Goal: Information Seeking & Learning: Find specific fact

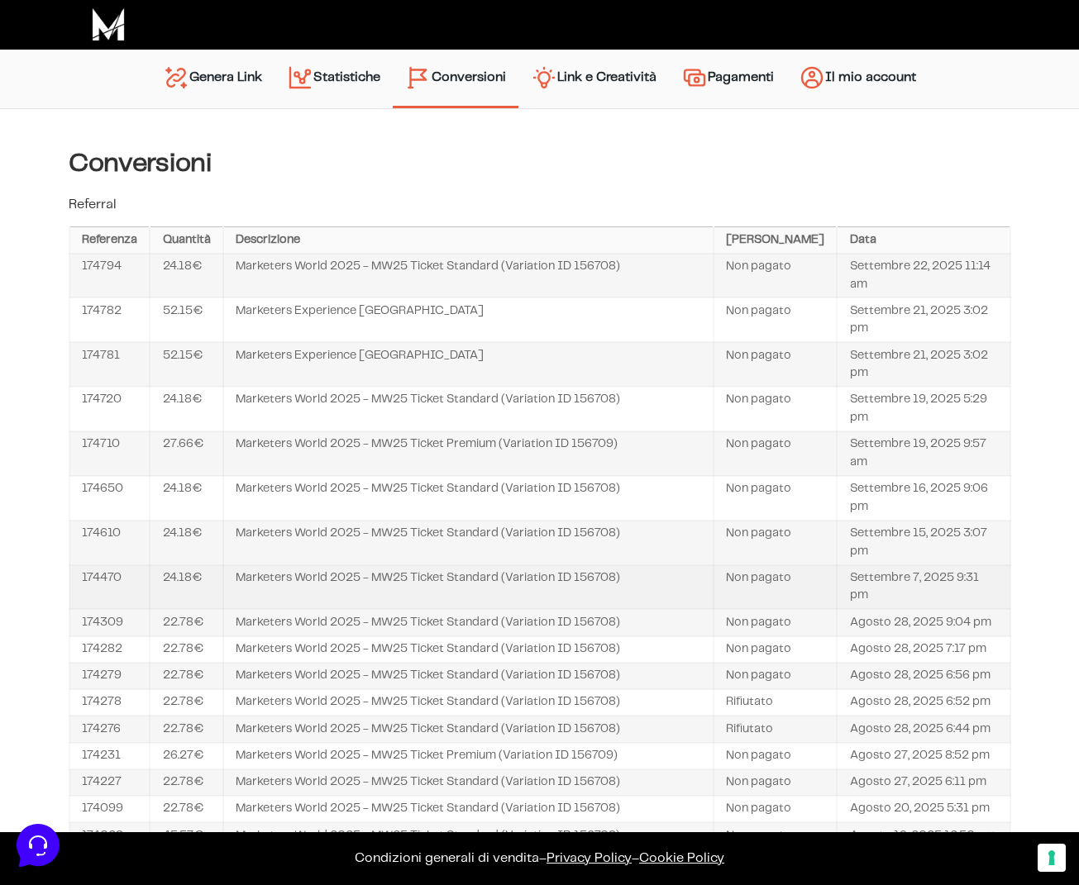
click at [95, 570] on td "174470" at bounding box center [109, 587] width 81 height 45
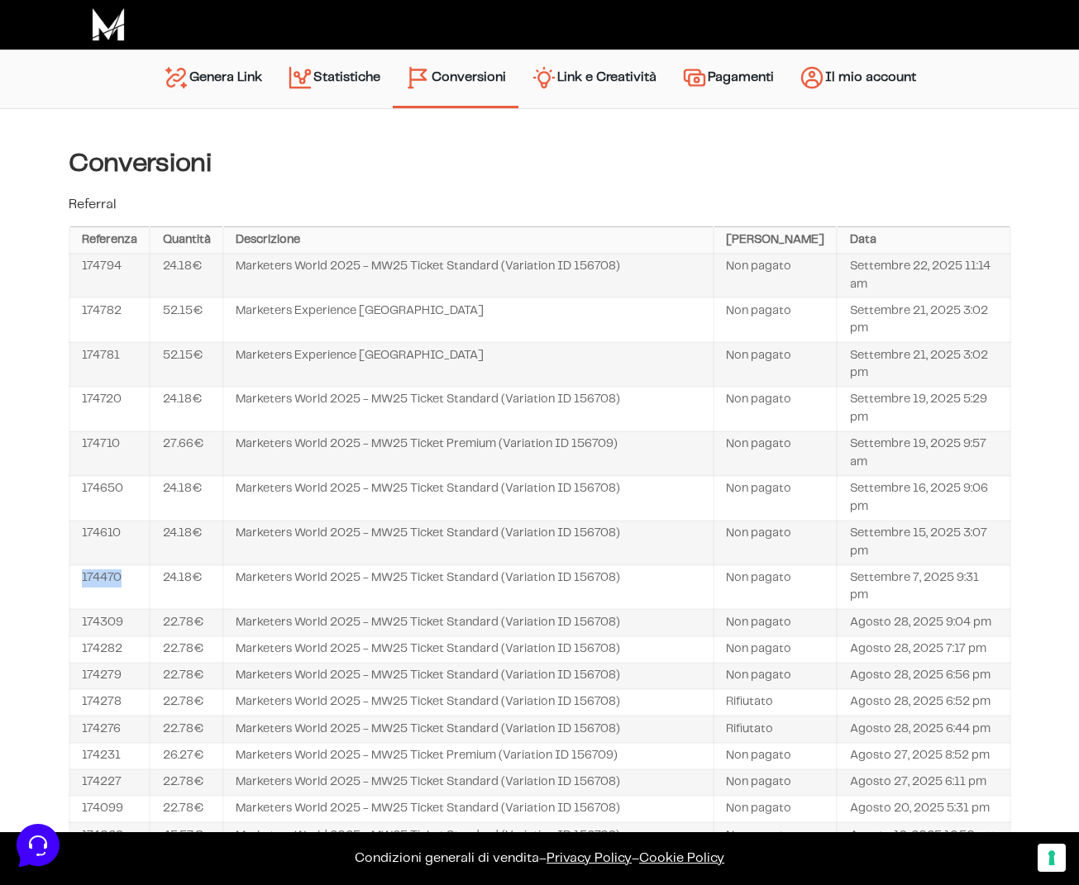
copy td "174470"
click at [363, 539] on td "Marketers World 2025 - MW25 Ticket Standard (Variation ID 156708)" at bounding box center [468, 543] width 490 height 45
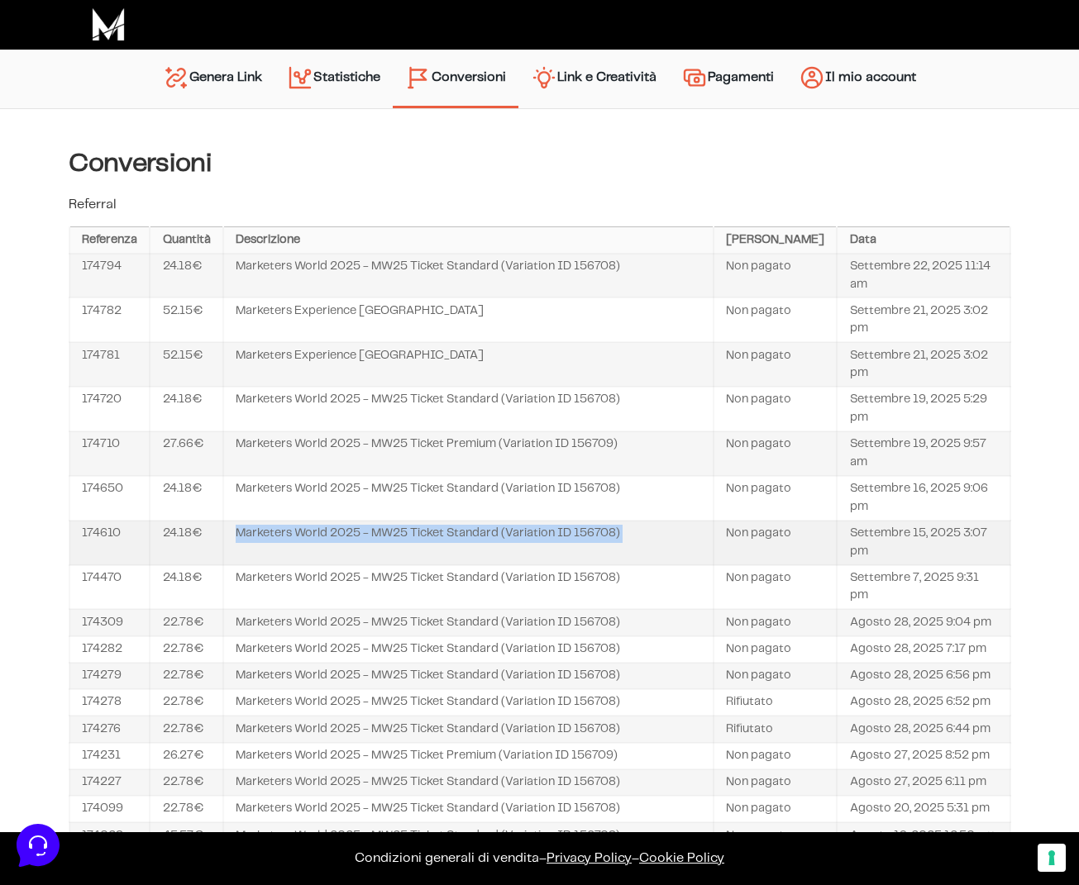
click at [363, 539] on td "Marketers World 2025 - MW25 Ticket Standard (Variation ID 156708)" at bounding box center [468, 543] width 490 height 45
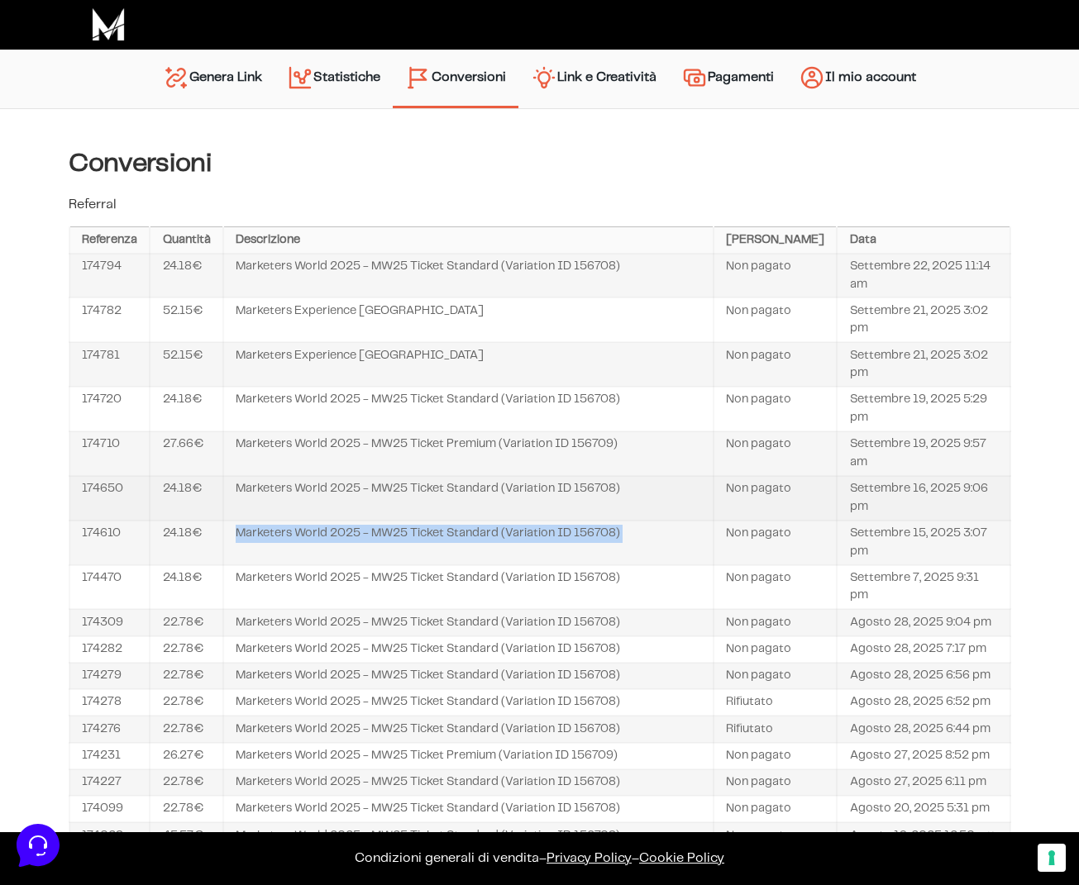
copy tr "Marketers World 2025 - MW25 Ticket Standard (Variation ID 156708)"
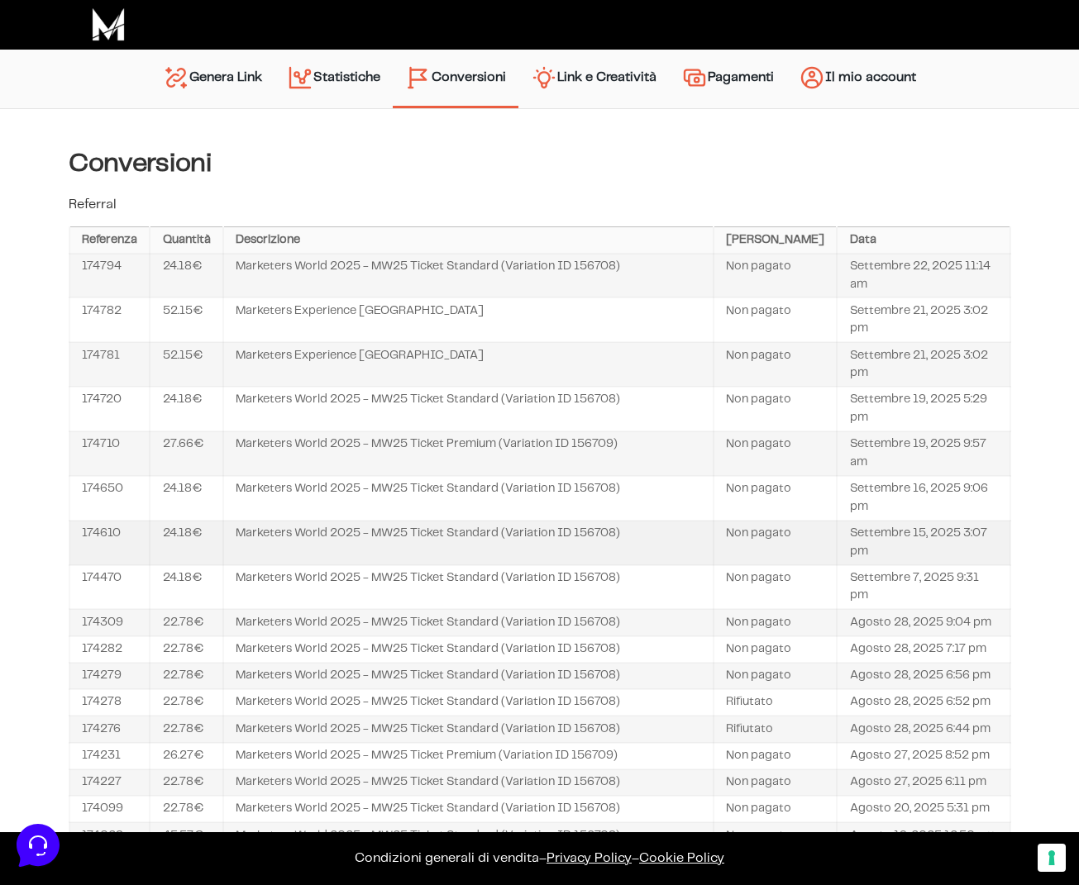
click at [876, 535] on td "Settembre 15, 2025 3:07 pm" at bounding box center [923, 543] width 173 height 45
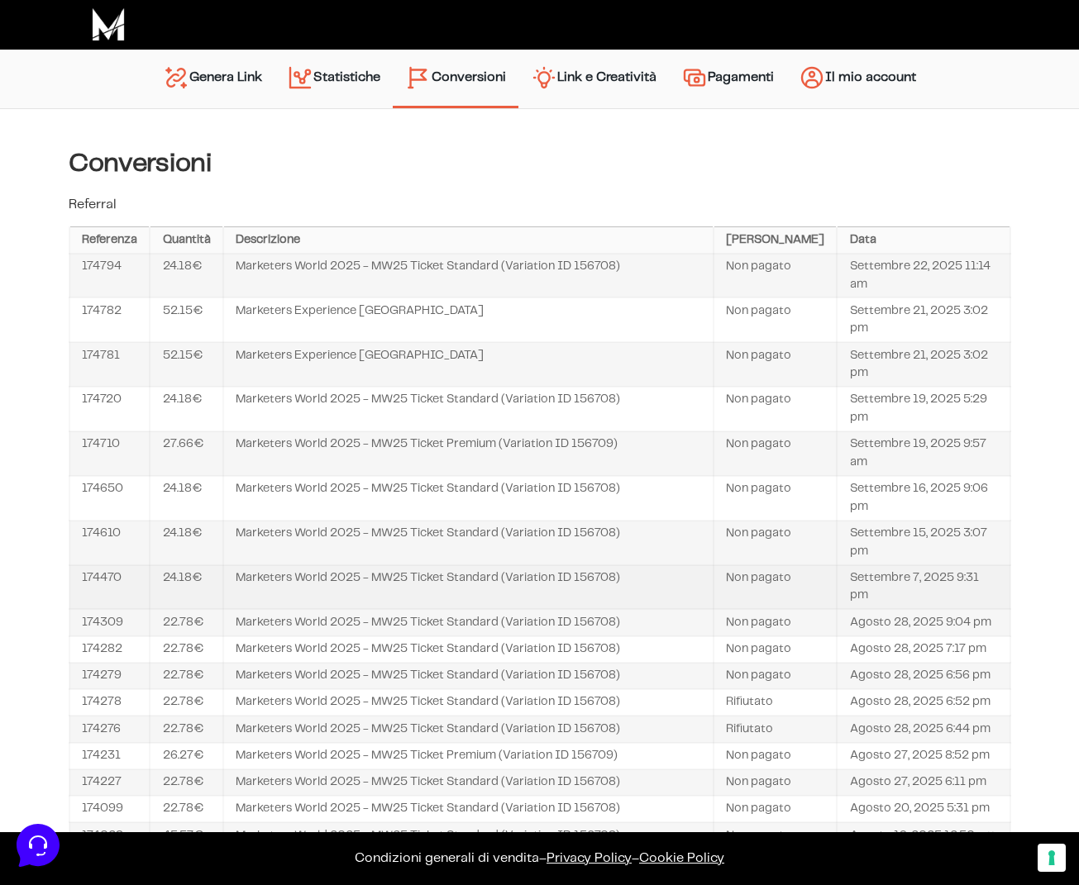
click at [871, 580] on td "Settembre 7, 2025 9:31 pm" at bounding box center [923, 587] width 173 height 45
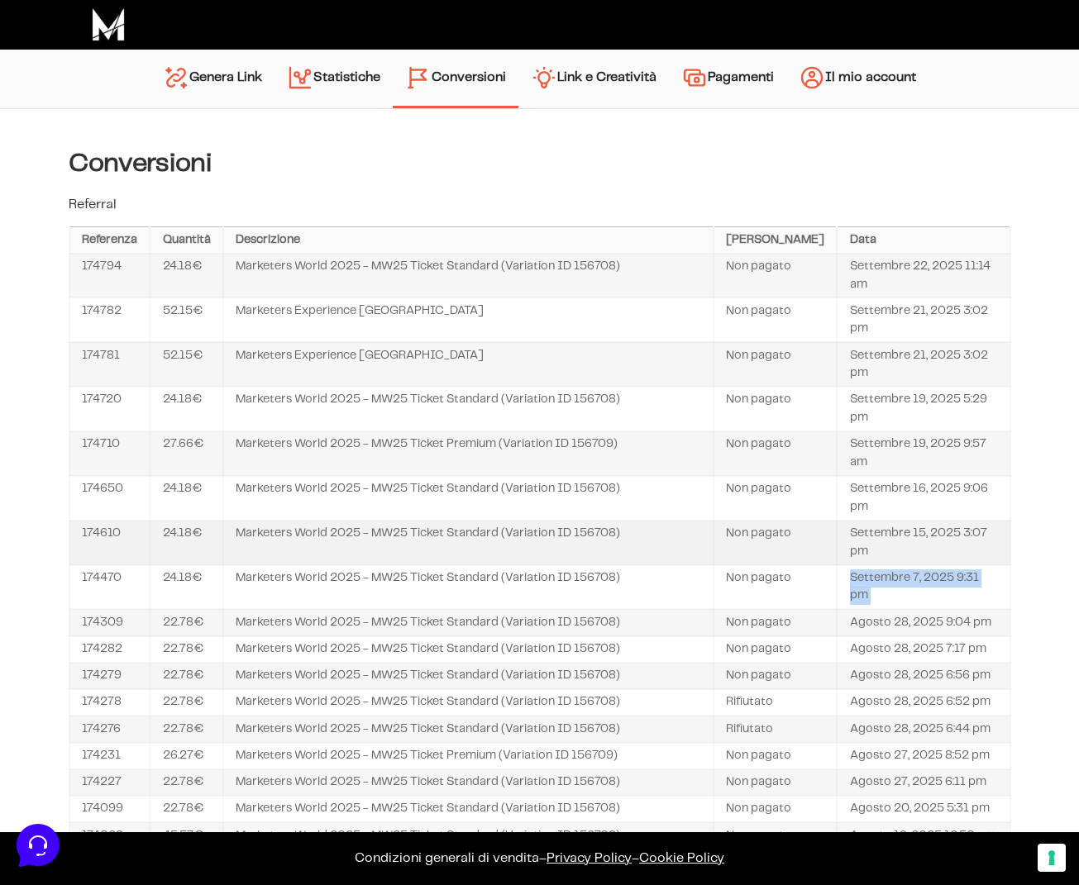
copy tbody "Settembre 7, 2025 9:31 pm"
click at [871, 535] on td "Settembre 15, 2025 3:07 pm" at bounding box center [923, 543] width 173 height 45
copy tbody "Settembre 15, 2025 3:07 pm"
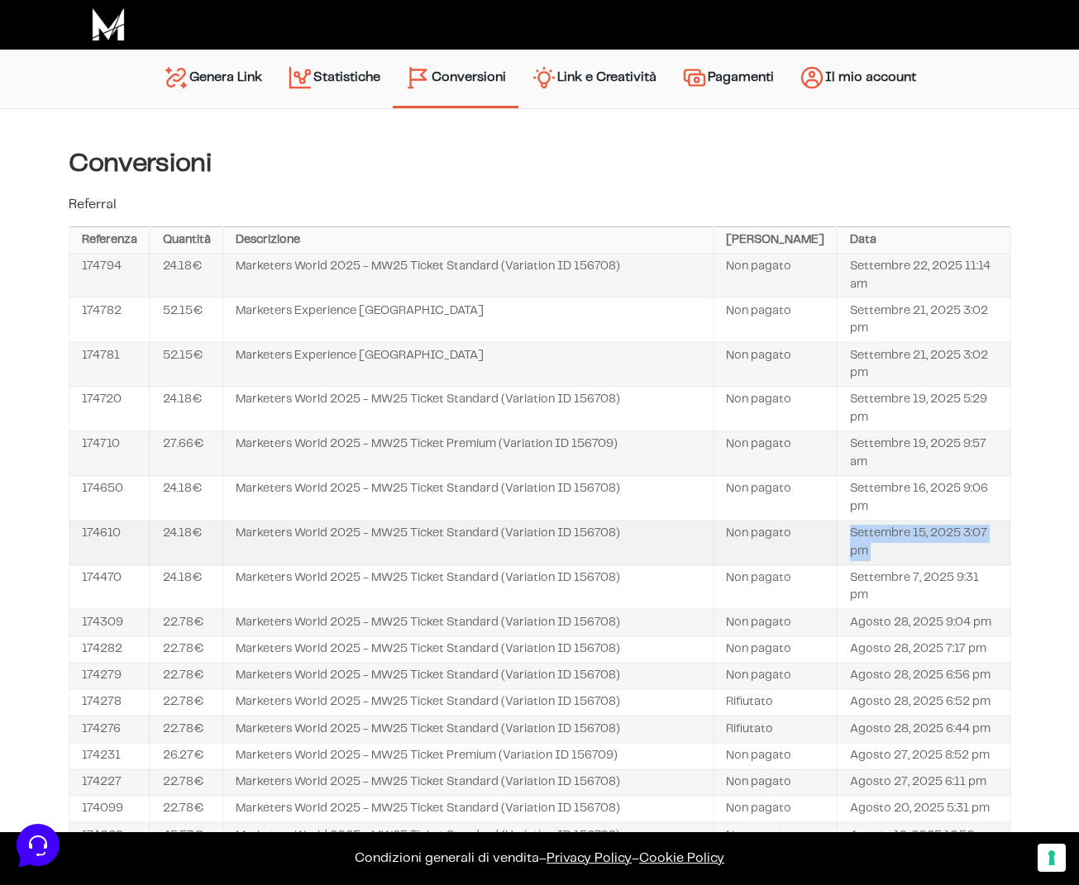
click at [476, 533] on td "Marketers World 2025 - MW25 Ticket Standard (Variation ID 156708)" at bounding box center [468, 543] width 490 height 45
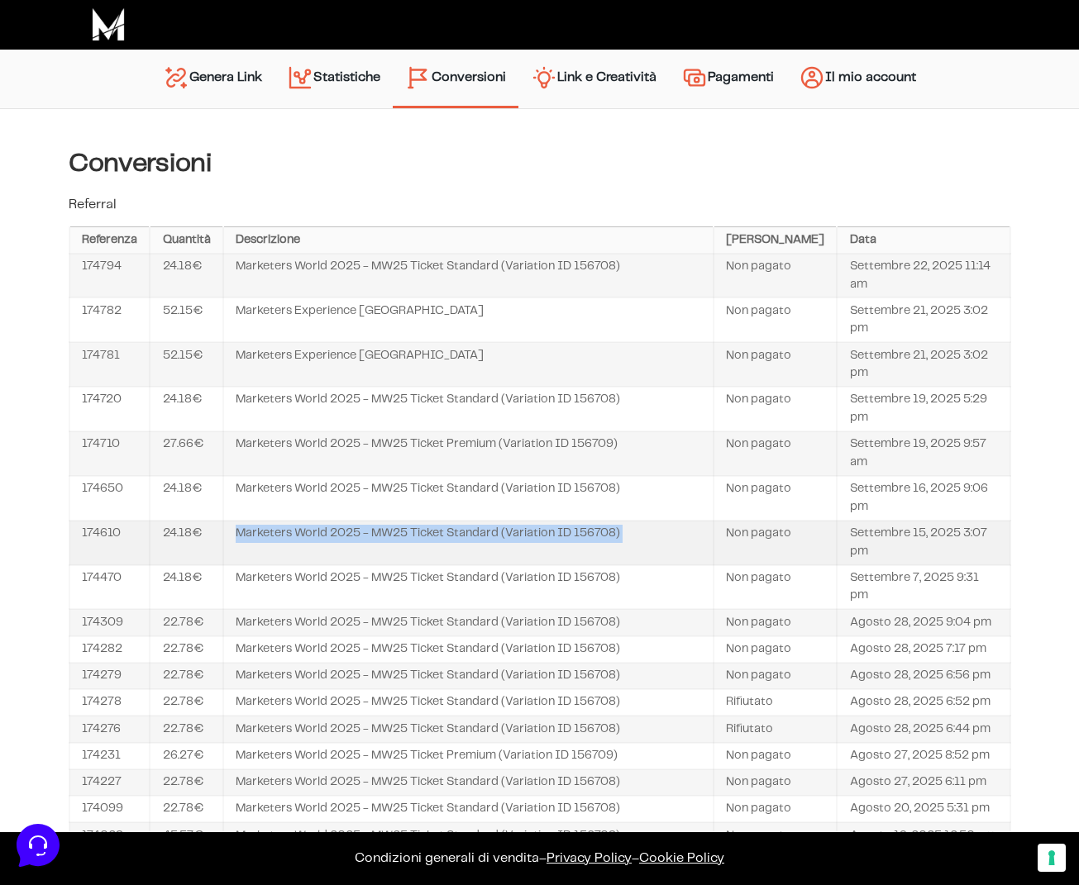
click at [476, 533] on td "Marketers World 2025 - MW25 Ticket Standard (Variation ID 156708)" at bounding box center [468, 543] width 490 height 45
copy tr "Marketers World 2025 - MW25 Ticket Standard (Variation ID 156708)"
click at [90, 535] on td "174610" at bounding box center [109, 543] width 81 height 45
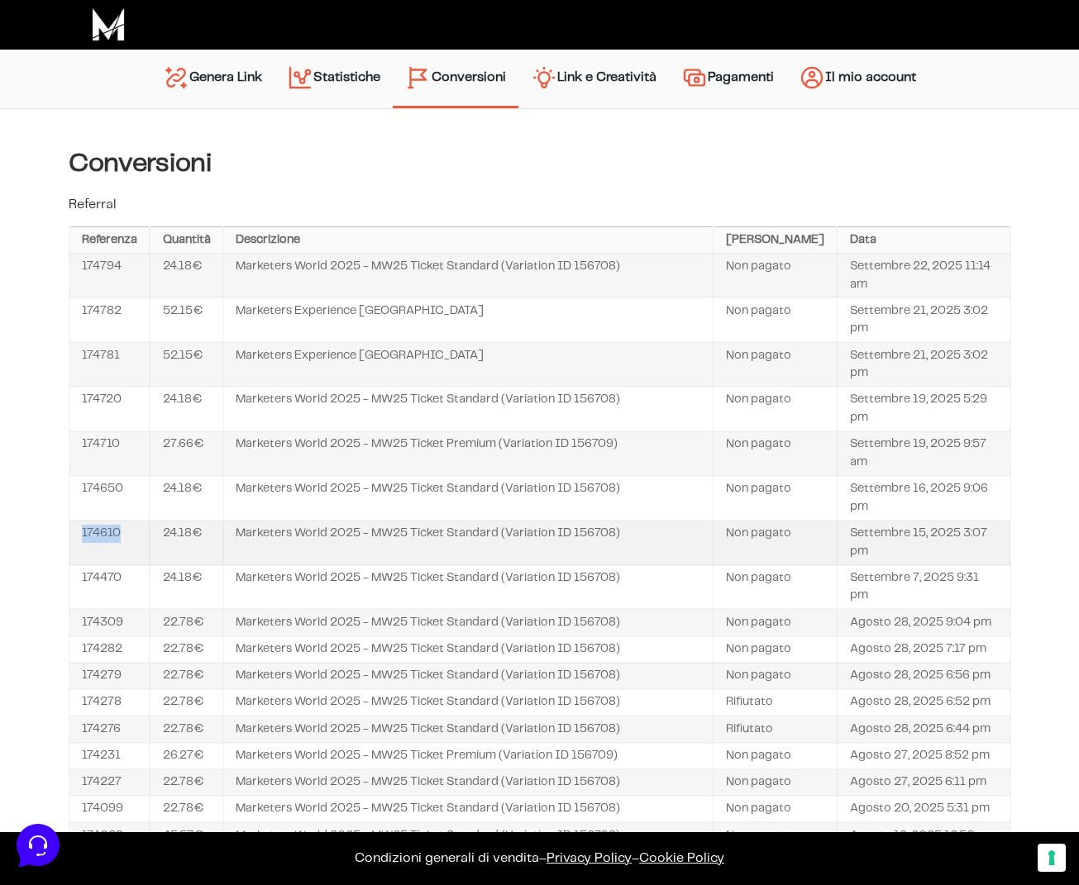
click at [90, 535] on td "174610" at bounding box center [109, 543] width 81 height 45
copy td "174610"
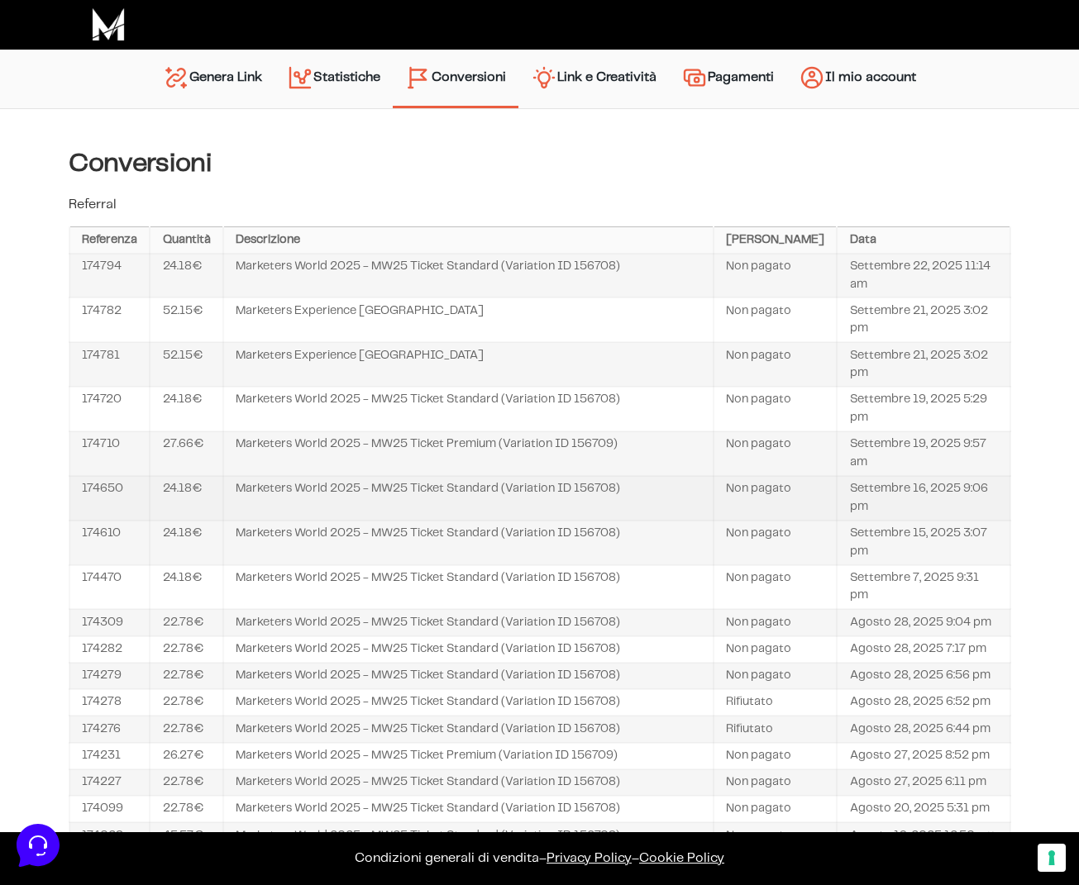
click at [100, 490] on td "174650" at bounding box center [109, 498] width 81 height 45
copy td "174650"
click at [373, 489] on td "Marketers World 2025 - MW25 Ticket Standard (Variation ID 156708)" at bounding box center [468, 498] width 490 height 45
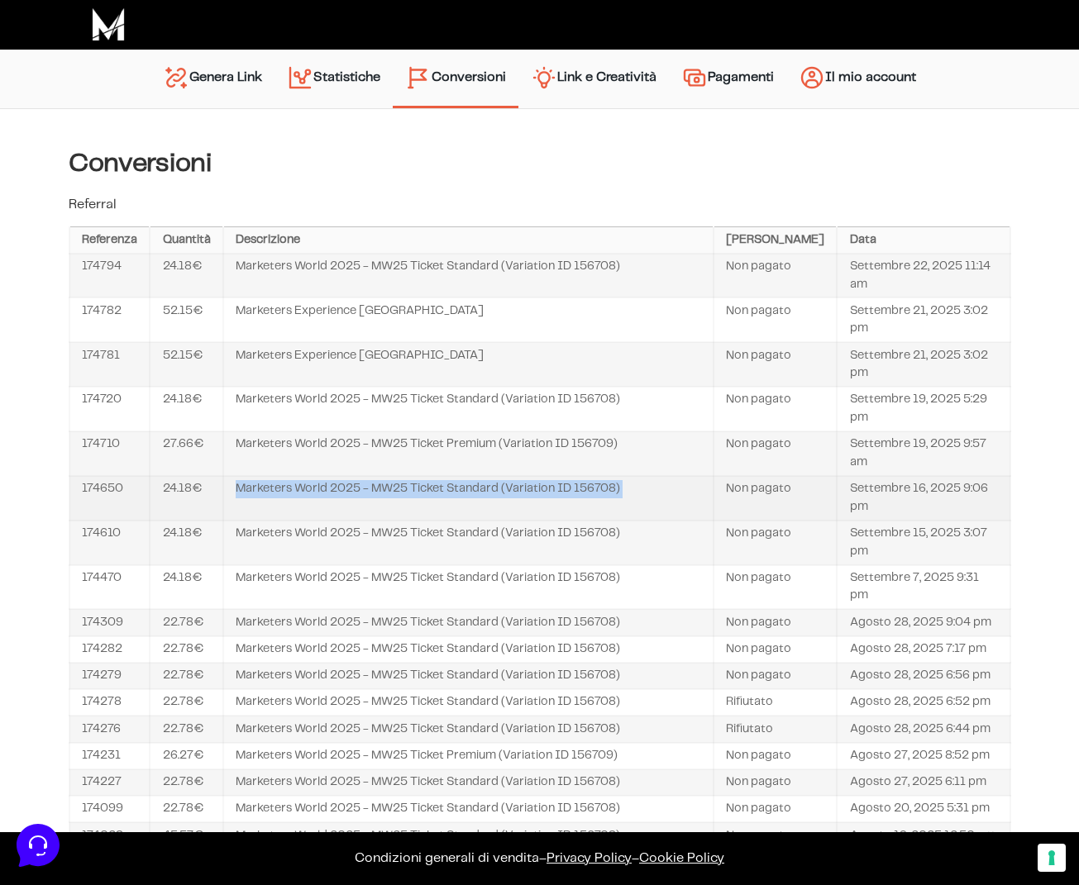
click at [373, 489] on td "Marketers World 2025 - MW25 Ticket Standard (Variation ID 156708)" at bounding box center [468, 498] width 490 height 45
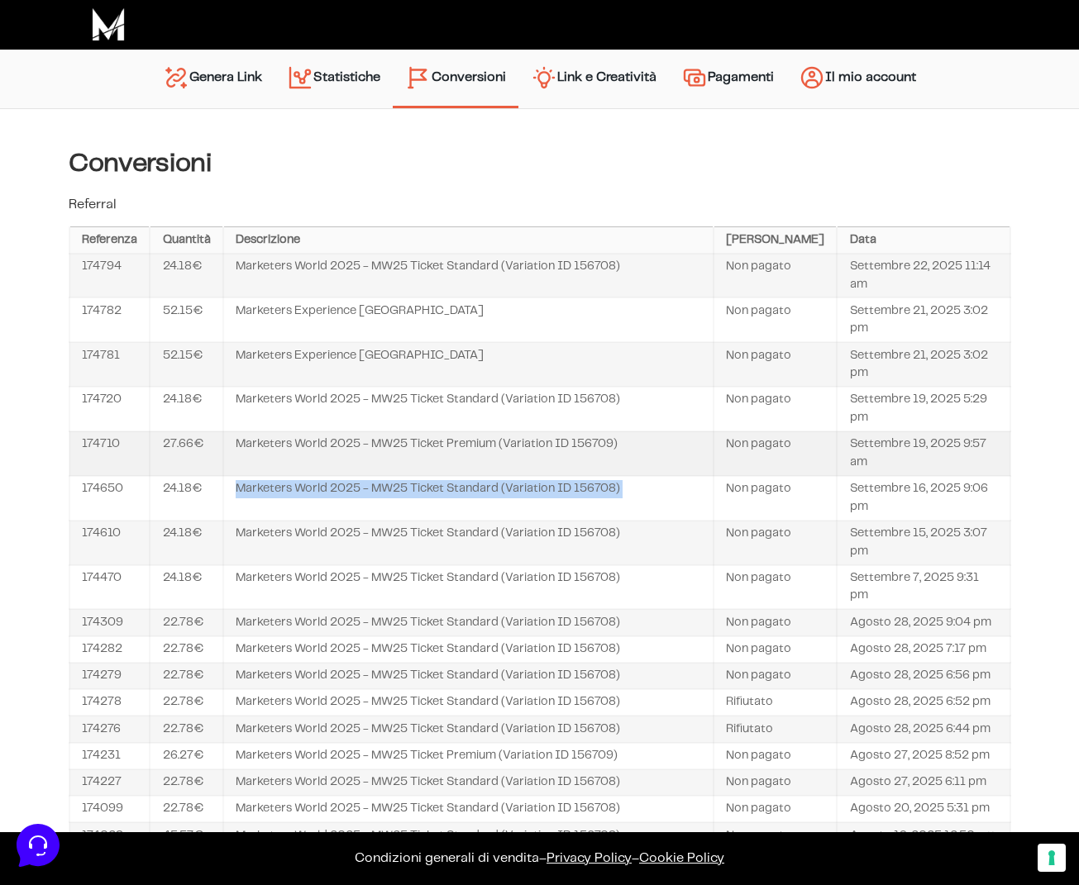
copy tr "Marketers World 2025 - MW25 Ticket Standard (Variation ID 156708)"
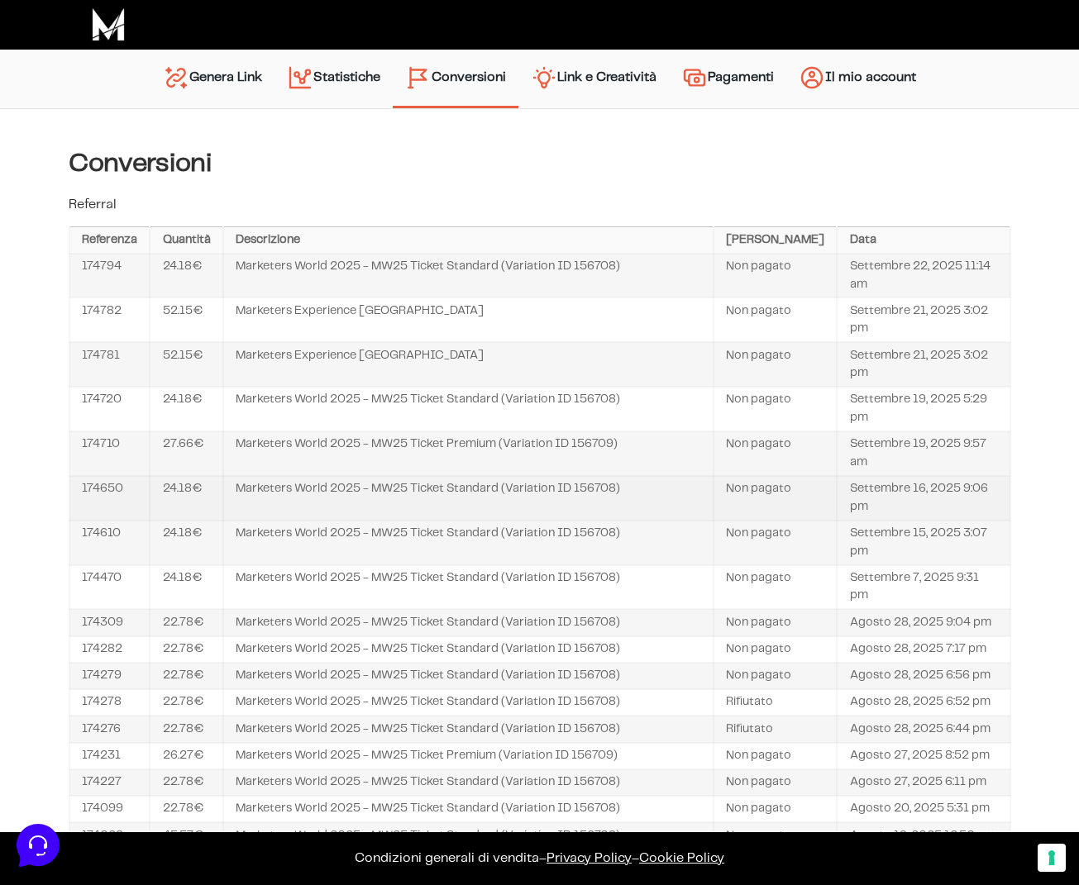
click at [869, 492] on td "Settembre 16, 2025 9:06 pm" at bounding box center [923, 498] width 173 height 45
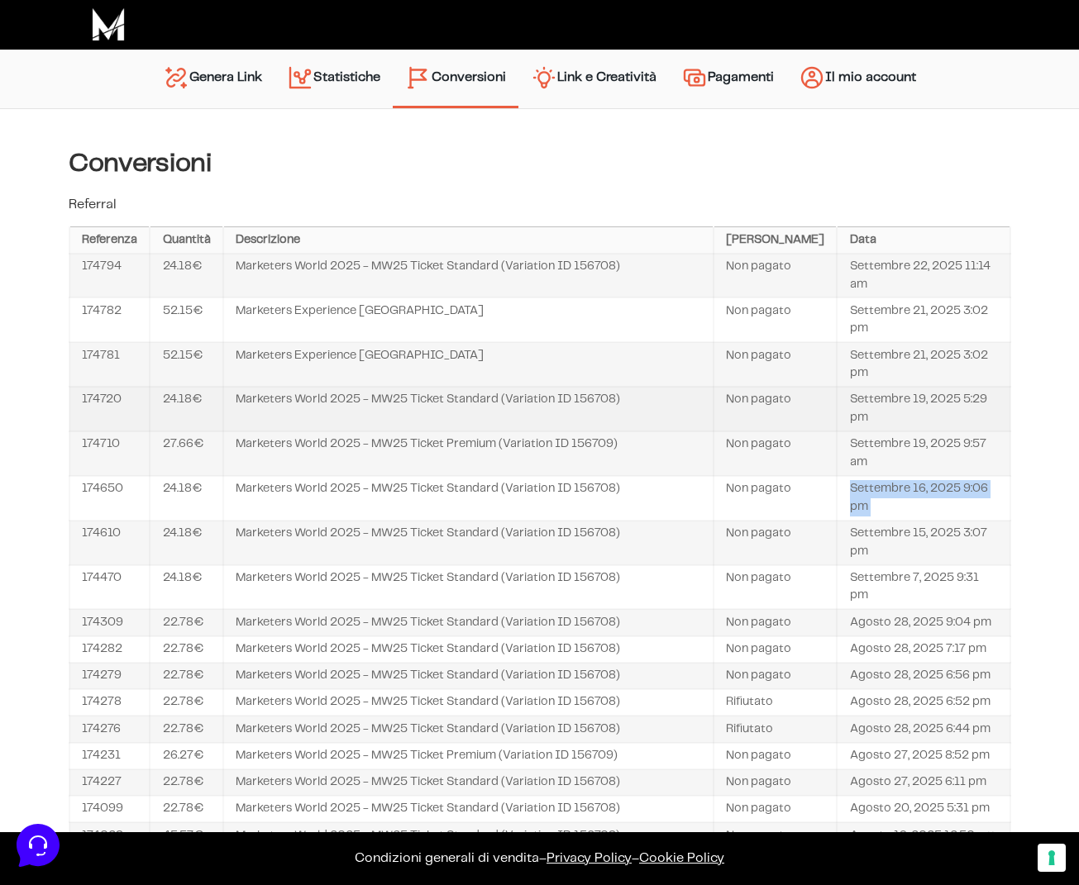
copy tbody "Settembre 16, 2025 9:06 pm"
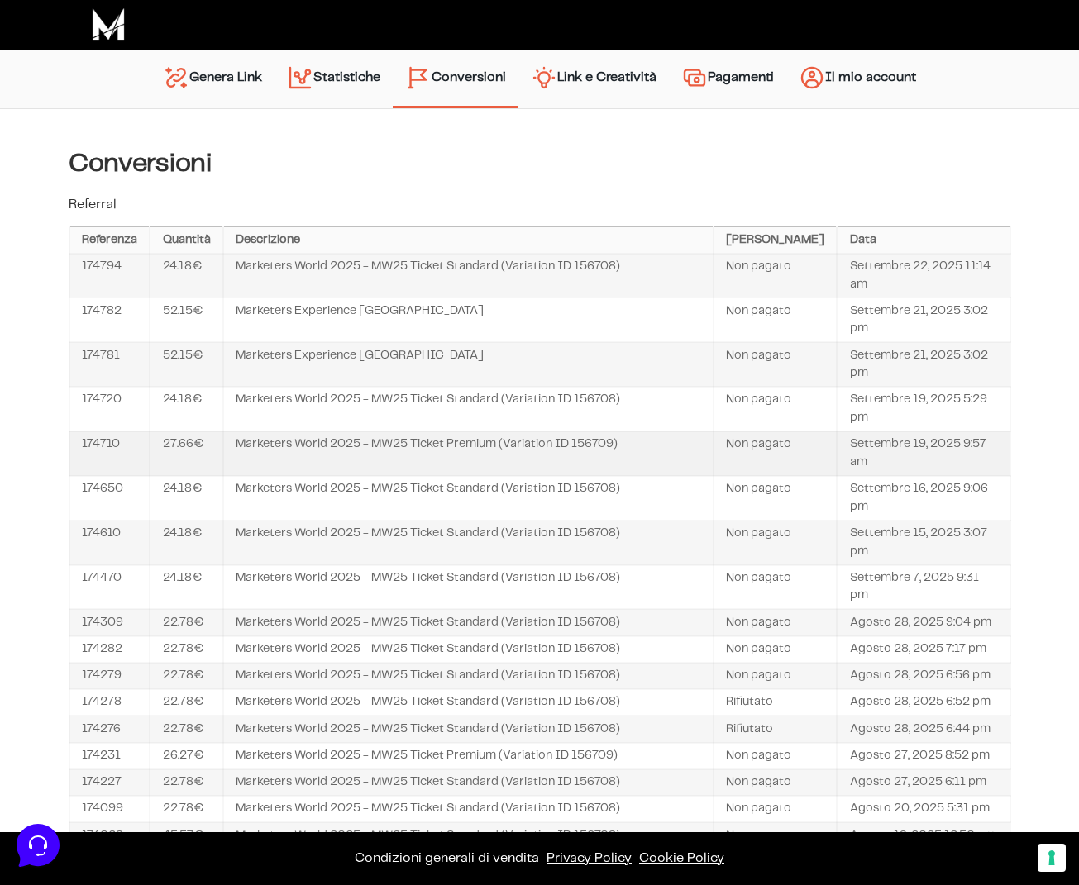
click at [900, 451] on td "Settembre 19, 2025 9:57 am" at bounding box center [923, 454] width 173 height 45
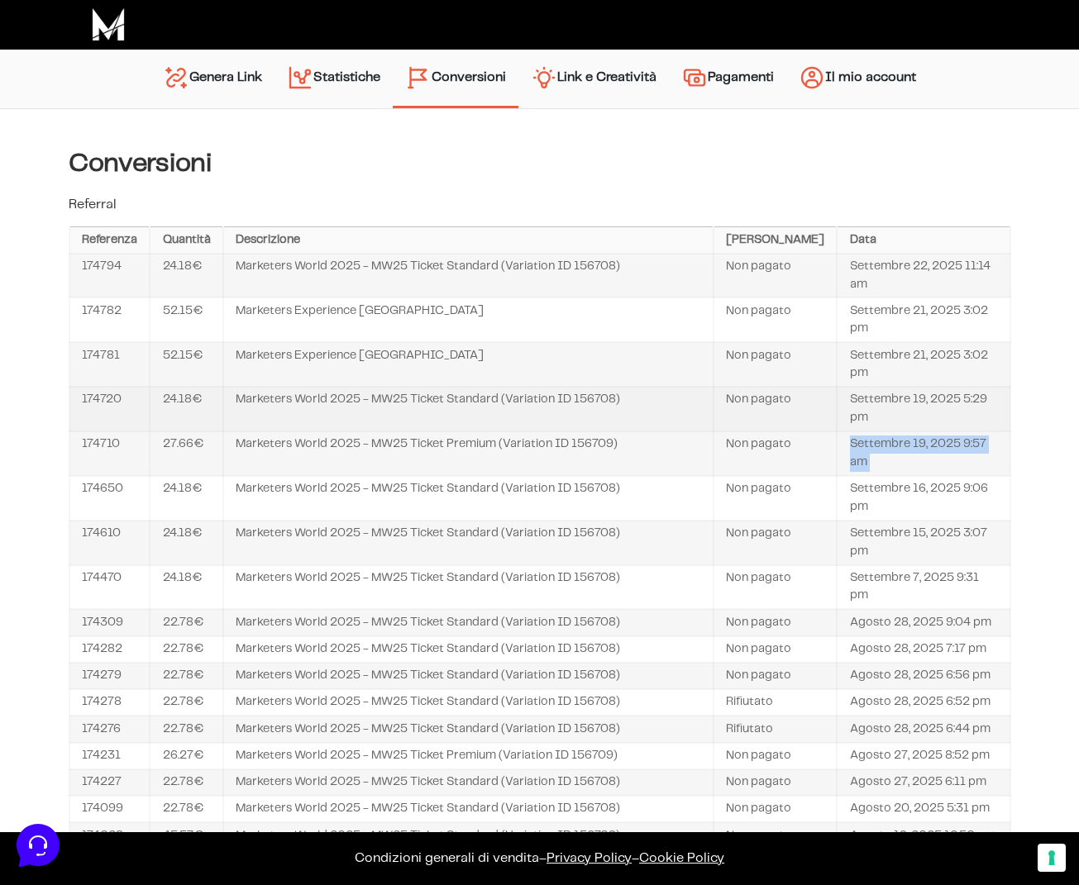
copy tbody "Settembre 19, 2025 9:57 am"
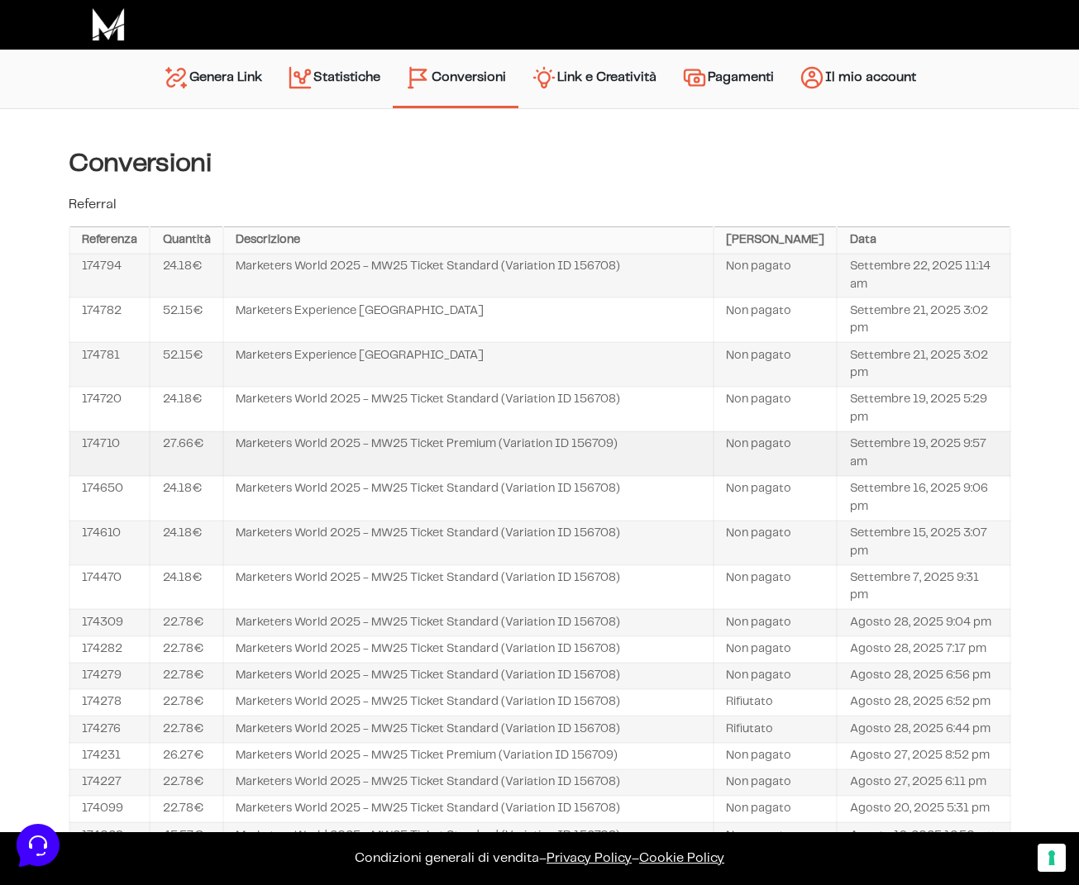
click at [467, 451] on td "Marketers World 2025 - MW25 Ticket Premium (Variation ID 156709)" at bounding box center [468, 454] width 490 height 45
click at [99, 444] on td "174710" at bounding box center [109, 454] width 81 height 45
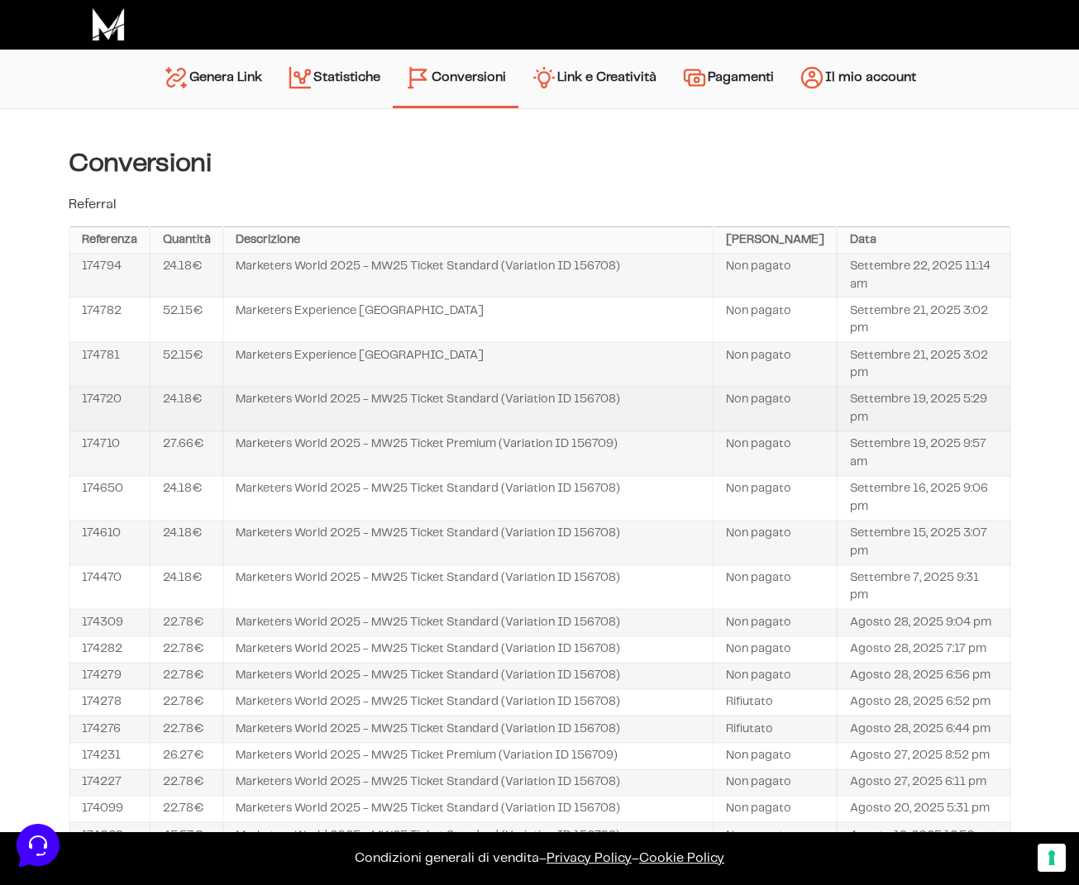
click at [102, 400] on td "174720" at bounding box center [109, 409] width 81 height 45
click at [251, 397] on td "Marketers World 2025 - MW25 Ticket Standard (Variation ID 156708)" at bounding box center [468, 409] width 490 height 45
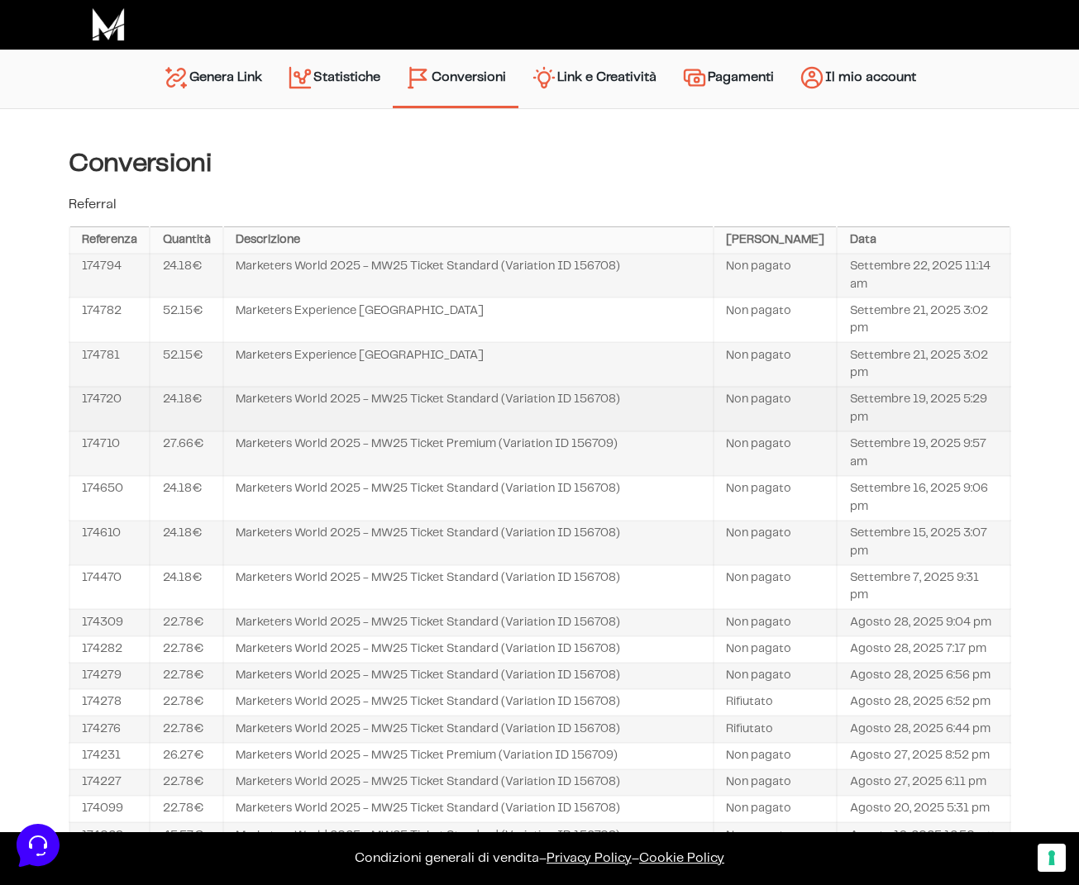
click at [870, 408] on td "Settembre 19, 2025 5:29 pm" at bounding box center [923, 409] width 173 height 45
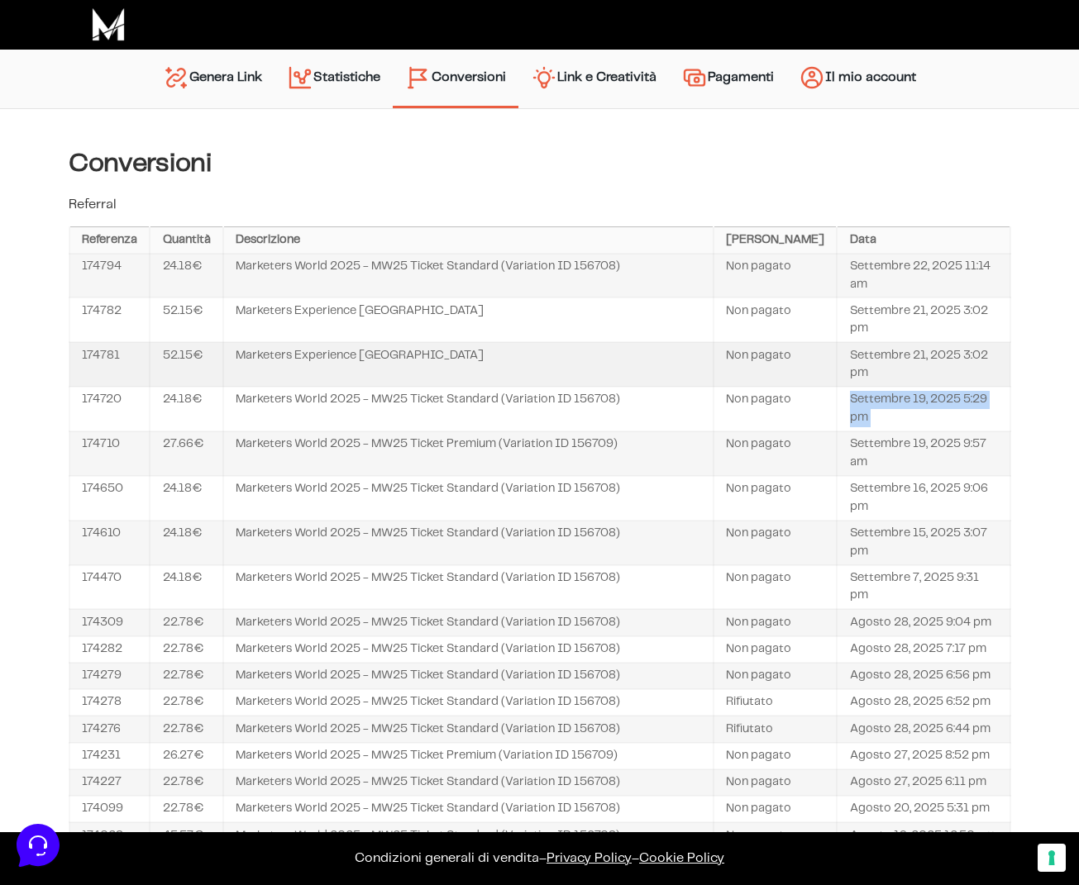
click at [875, 363] on td "Settembre 21, 2025 3:02 pm" at bounding box center [923, 364] width 173 height 45
click at [359, 351] on td "Marketers Experience [GEOGRAPHIC_DATA]" at bounding box center [468, 364] width 490 height 45
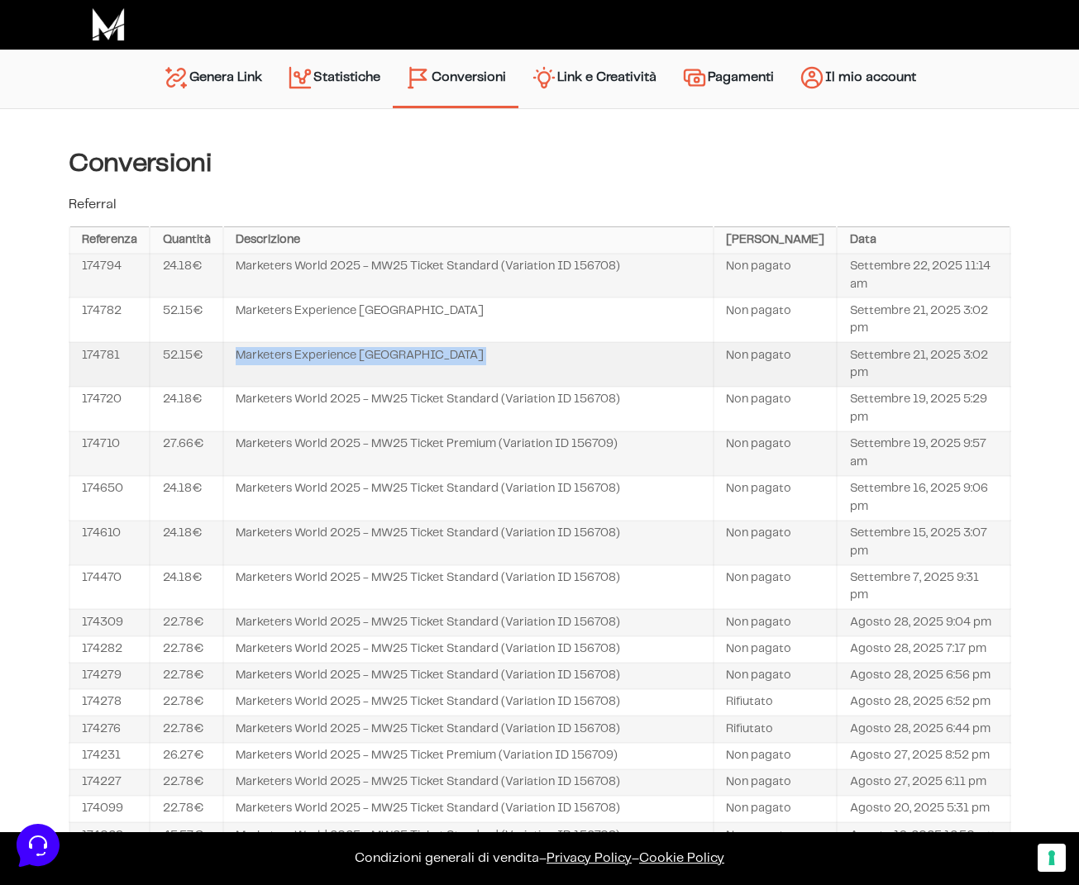
click at [359, 351] on td "Marketers Experience [GEOGRAPHIC_DATA]" at bounding box center [468, 364] width 490 height 45
click at [101, 359] on td "174781" at bounding box center [109, 364] width 81 height 45
click at [297, 387] on td "Marketers World 2025 - MW25 Ticket Standard (Variation ID 156708)" at bounding box center [468, 409] width 490 height 45
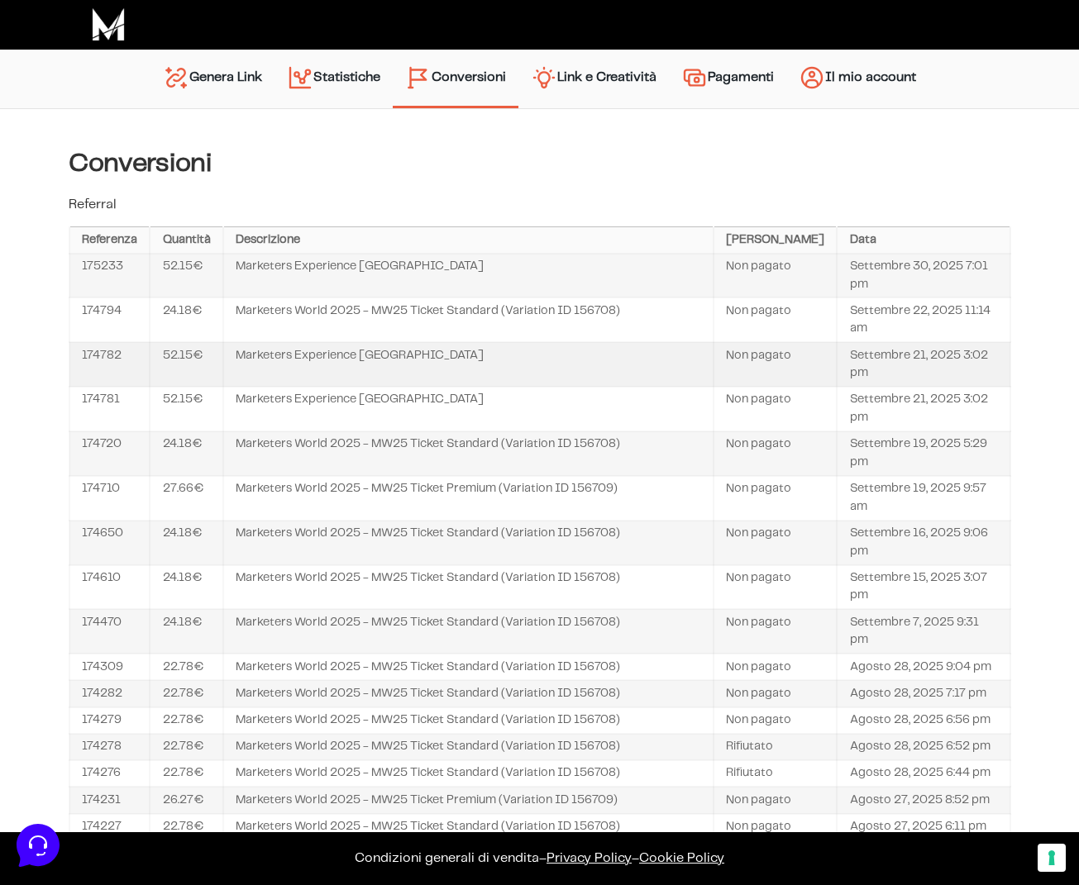
click at [899, 364] on td "Settembre 21, 2025 3:02 pm" at bounding box center [923, 364] width 173 height 45
copy tbody "Settembre 21, 2025 3:02 pm"
click at [399, 355] on td "Marketers Experience [GEOGRAPHIC_DATA]" at bounding box center [468, 364] width 490 height 45
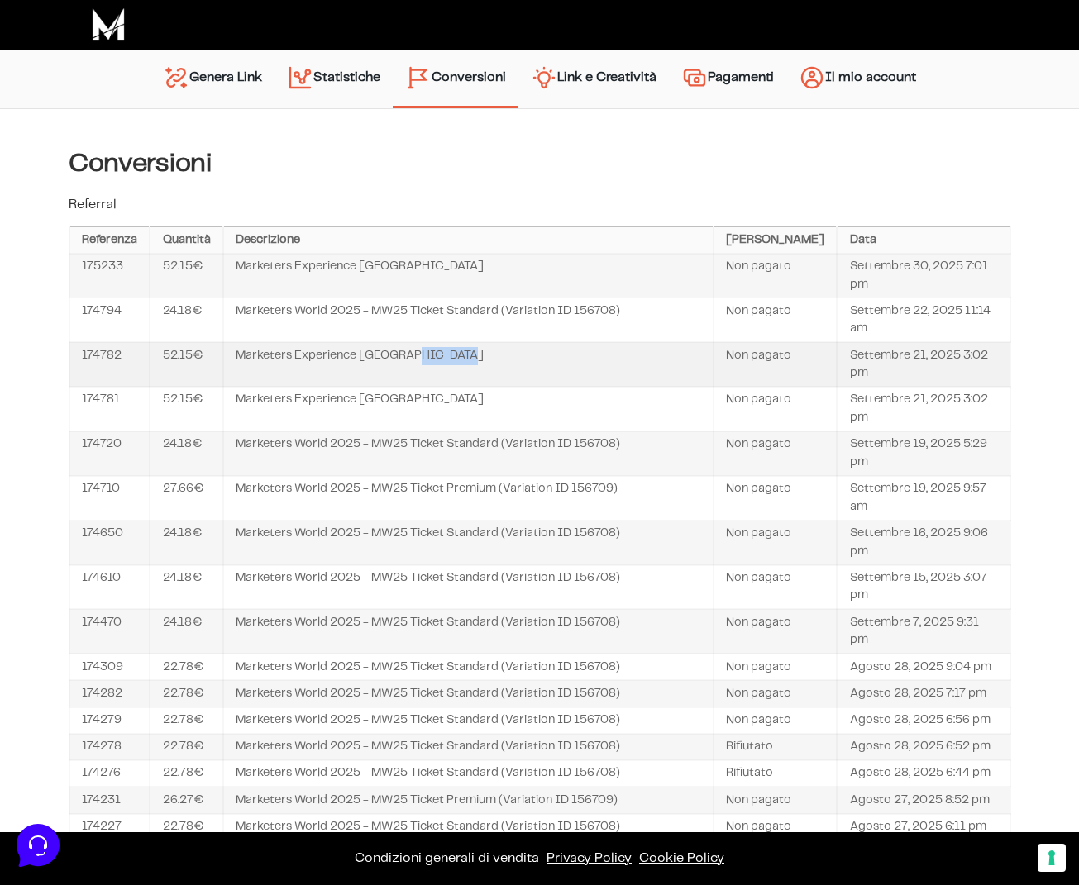
click at [399, 355] on td "Marketers Experience [GEOGRAPHIC_DATA]" at bounding box center [468, 364] width 490 height 45
copy tr "Marketers Experience [GEOGRAPHIC_DATA]"
click at [92, 349] on td "174782" at bounding box center [109, 364] width 81 height 45
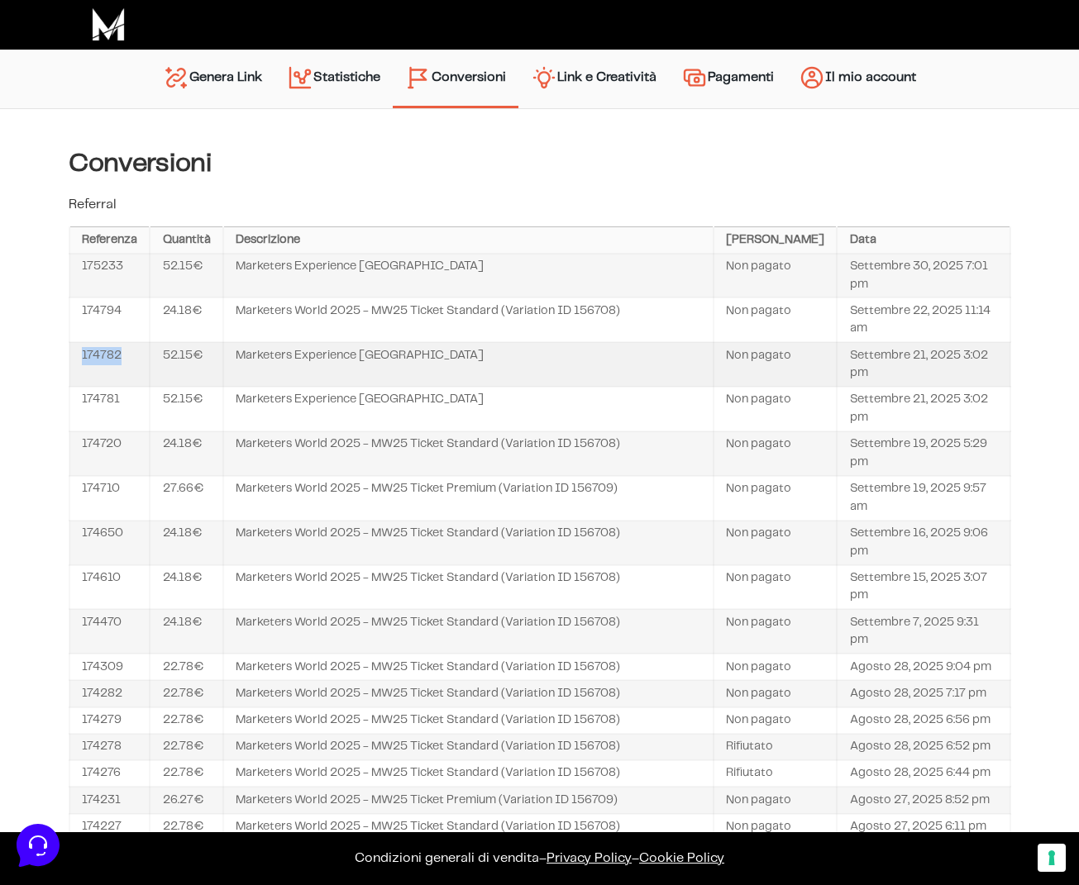
copy td "174782"
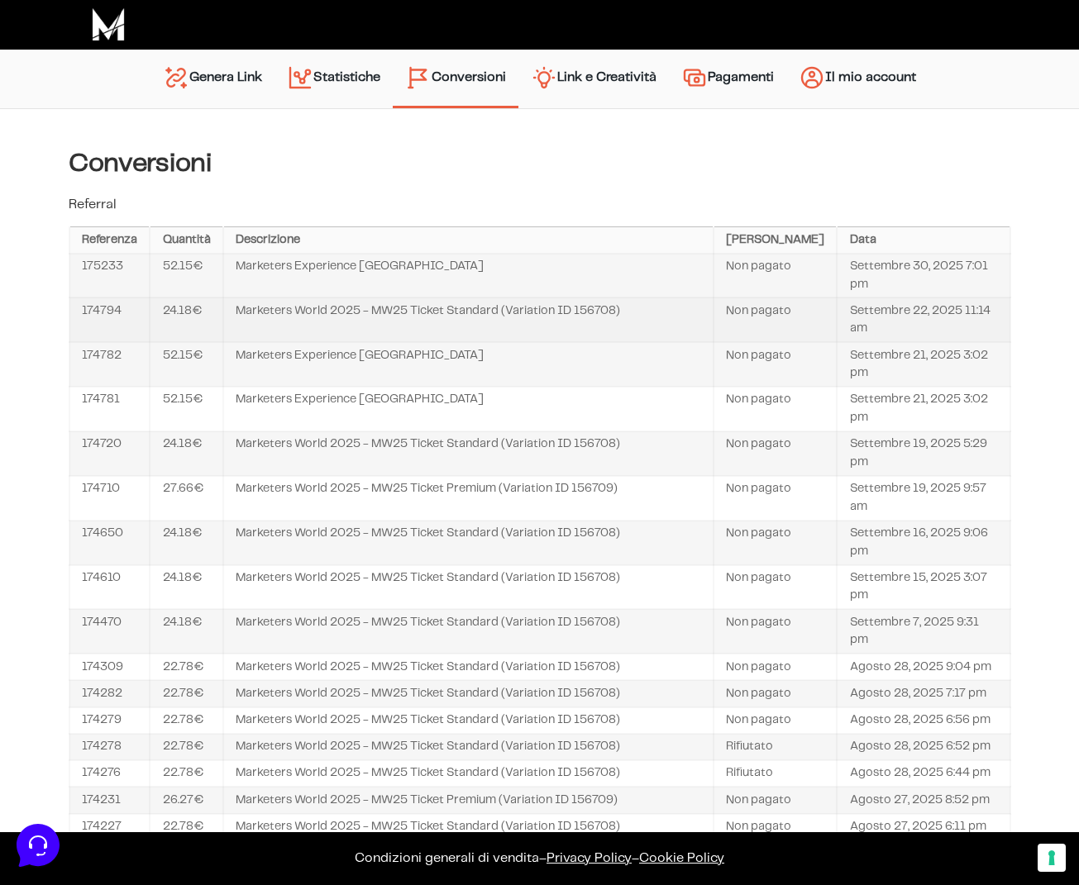
click at [877, 322] on td "Settembre 22, 2025 11:14 am" at bounding box center [923, 320] width 173 height 45
copy tbody "Settembre 22, 2025 11:14 am"
click at [492, 307] on td "Marketers World 2025 - MW25 Ticket Standard (Variation ID 156708)" at bounding box center [468, 320] width 490 height 45
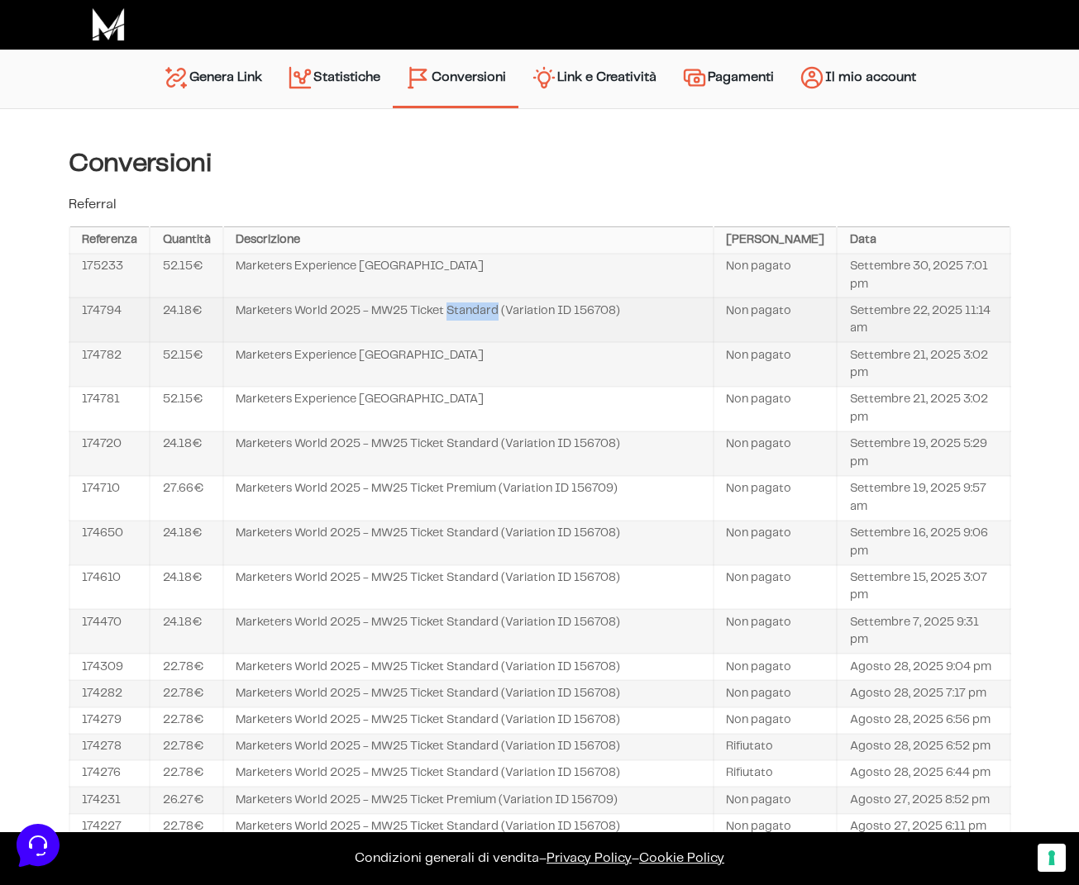
click at [492, 307] on td "Marketers World 2025 - MW25 Ticket Standard (Variation ID 156708)" at bounding box center [468, 320] width 490 height 45
drag, startPoint x: 492, startPoint y: 307, endPoint x: 507, endPoint y: 312, distance: 15.7
click at [492, 307] on td "Marketers World 2025 - MW25 Ticket Standard (Variation ID 156708)" at bounding box center [468, 320] width 490 height 45
copy tr "Marketers World 2025 - MW25 Ticket Standard (Variation ID 156708)"
click at [98, 307] on td "174794" at bounding box center [109, 320] width 81 height 45
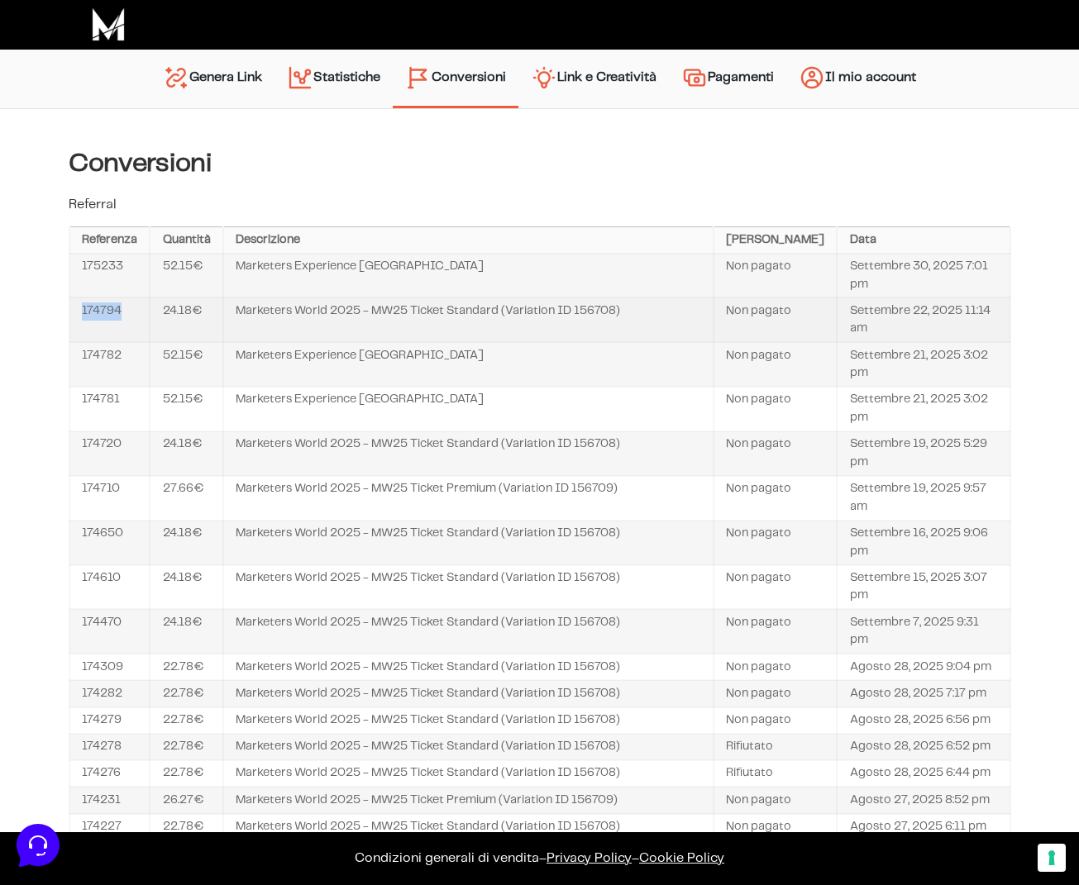
click at [98, 307] on td "174794" at bounding box center [109, 320] width 81 height 45
copy td "174794"
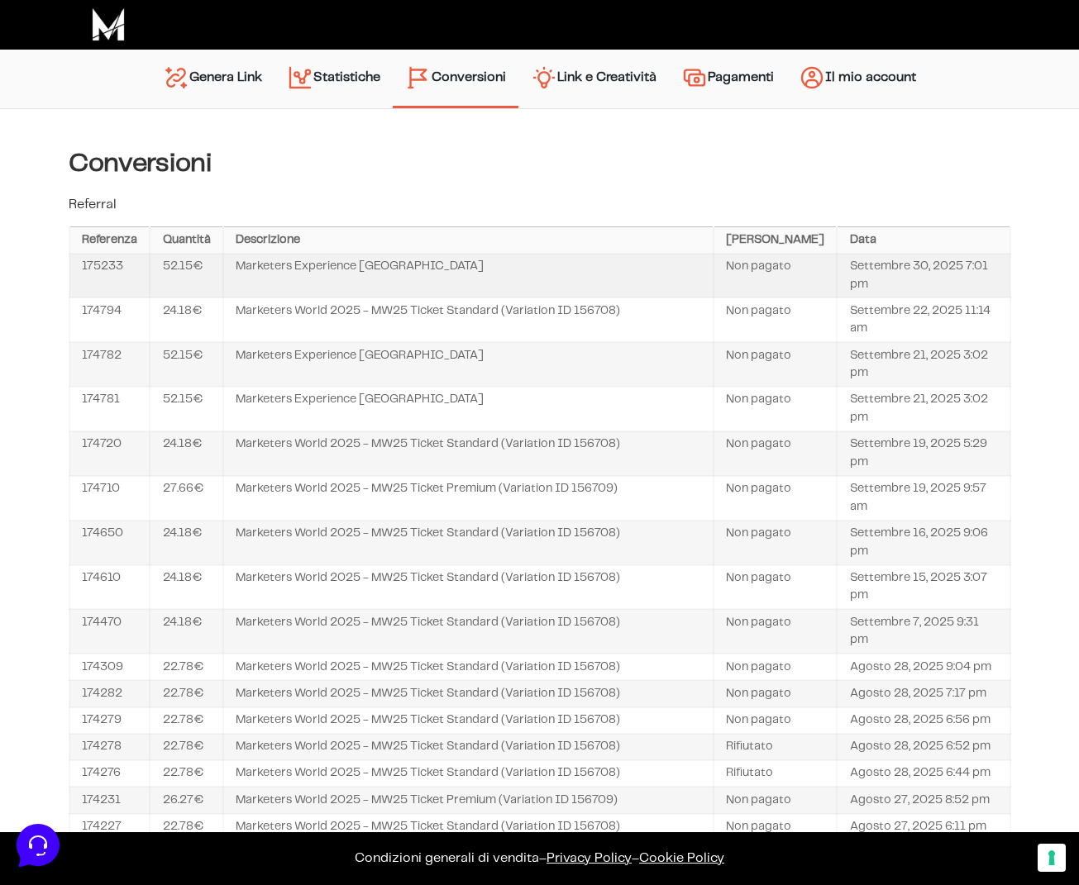
click at [856, 274] on td "Settembre 30, 2025 7:01 pm" at bounding box center [923, 276] width 173 height 45
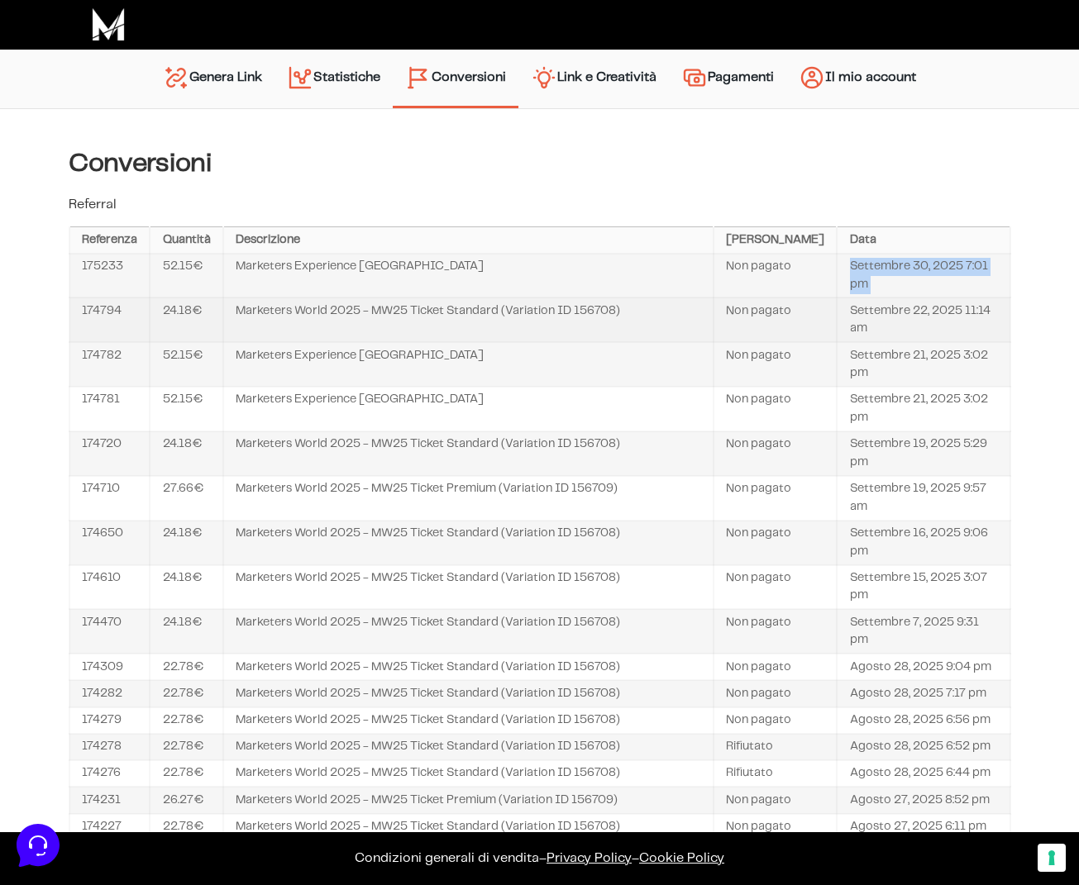
copy tbody "Settembre 30, 2025 7:01 pm"
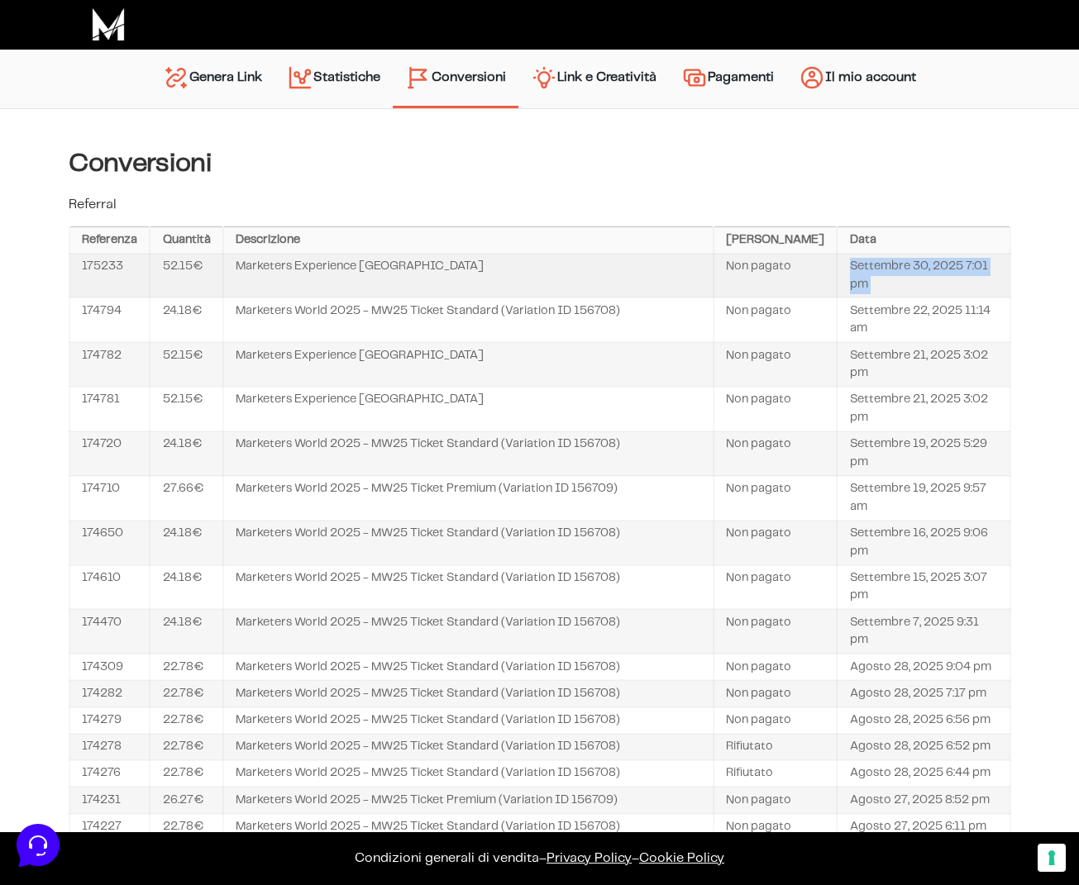
click at [420, 268] on td "Marketers Experience [GEOGRAPHIC_DATA]" at bounding box center [468, 276] width 490 height 45
copy tr "Marketers Experience [GEOGRAPHIC_DATA]"
click at [72, 268] on td "175233" at bounding box center [109, 276] width 81 height 45
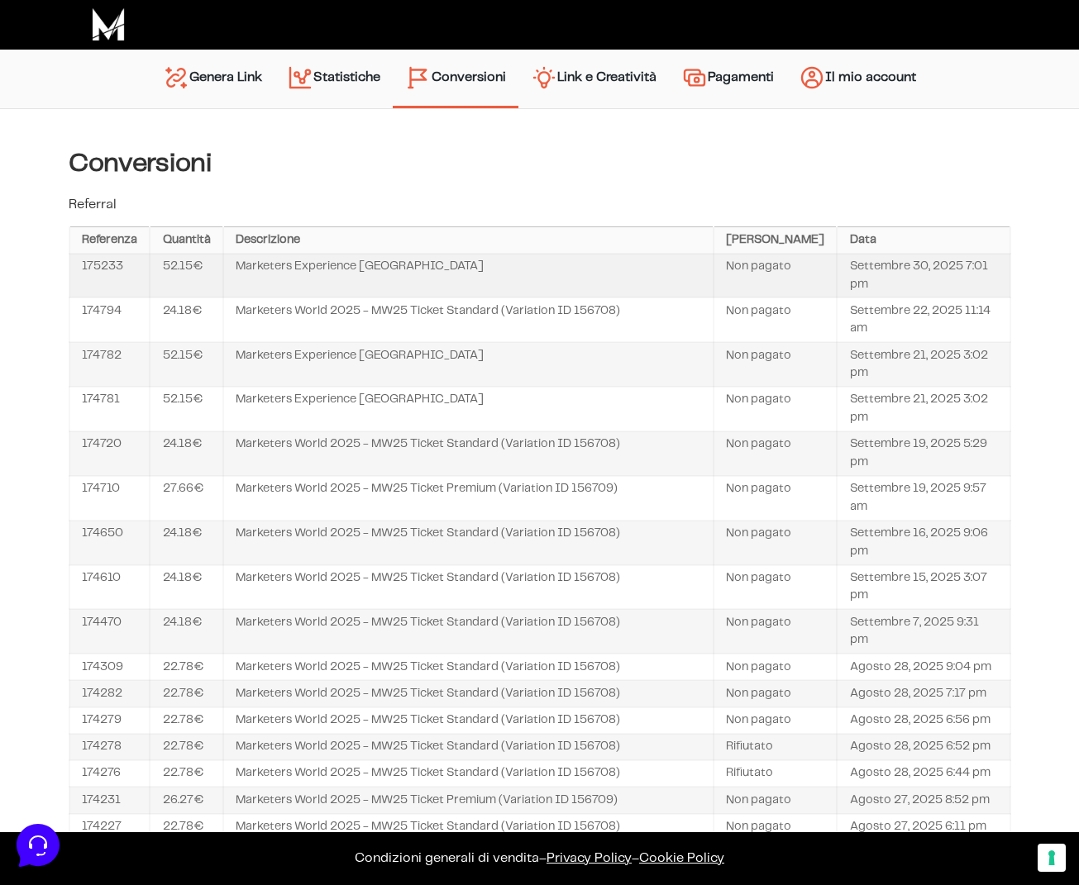
click at [95, 266] on td "175233" at bounding box center [109, 276] width 81 height 45
copy td "175233"
